Goal: Information Seeking & Learning: Learn about a topic

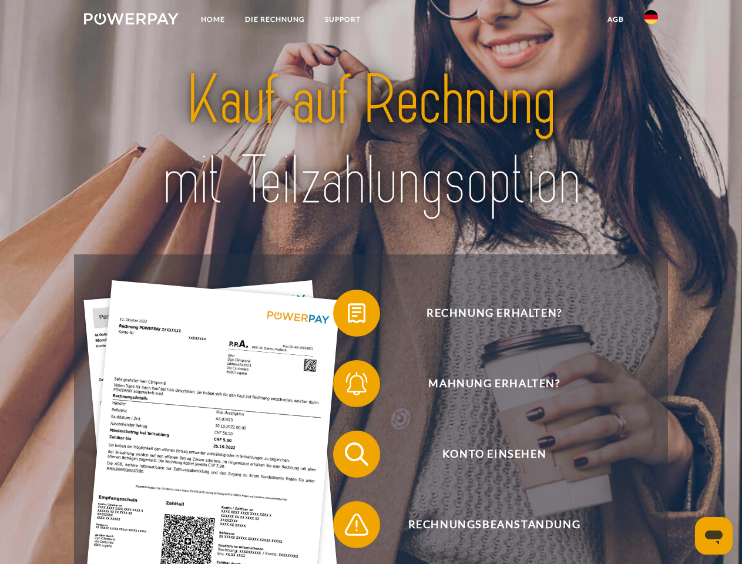
click at [131, 21] on img at bounding box center [131, 19] width 95 height 12
click at [651, 21] on img at bounding box center [651, 17] width 14 height 14
click at [615, 19] on link "agb" at bounding box center [615, 19] width 36 height 21
click at [348, 315] on span at bounding box center [338, 313] width 59 height 59
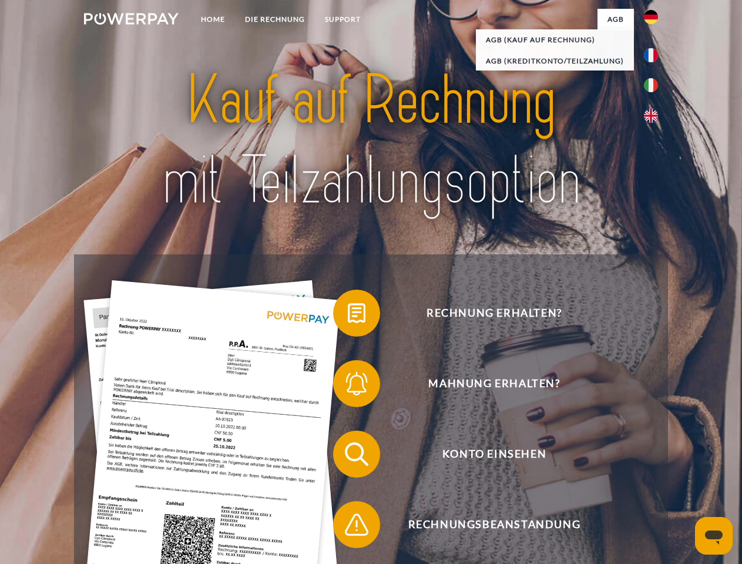
click at [348, 386] on span at bounding box center [338, 383] width 59 height 59
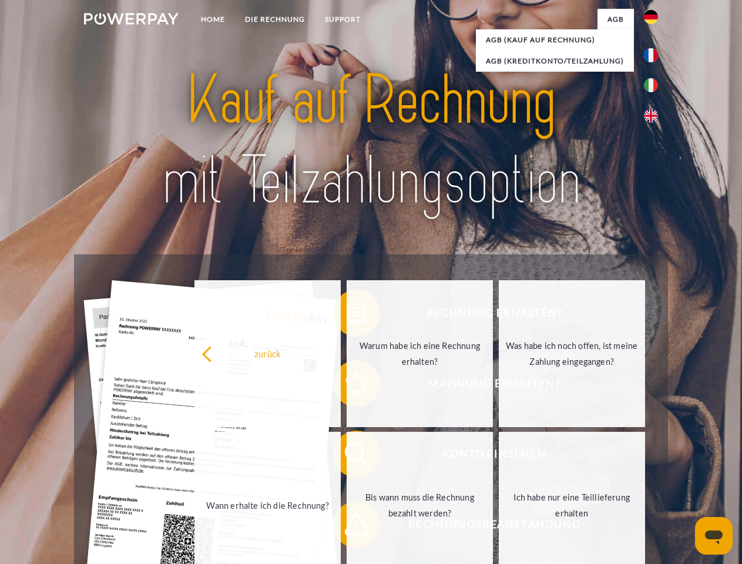
click at [348, 456] on link "Bis wann muss die Rechnung bezahlt werden?" at bounding box center [419, 505] width 146 height 147
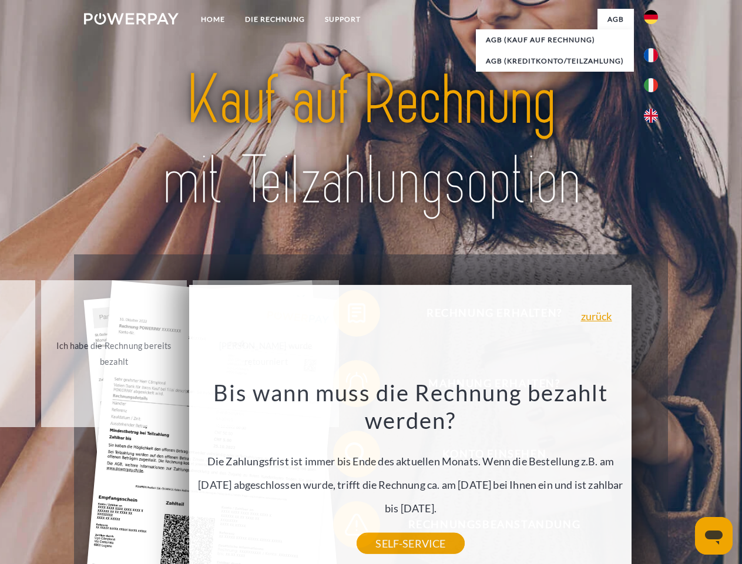
click at [714, 536] on icon "Messaging-Fenster öffnen" at bounding box center [714, 537] width 18 height 14
